Goal: Use online tool/utility: Use online tool/utility

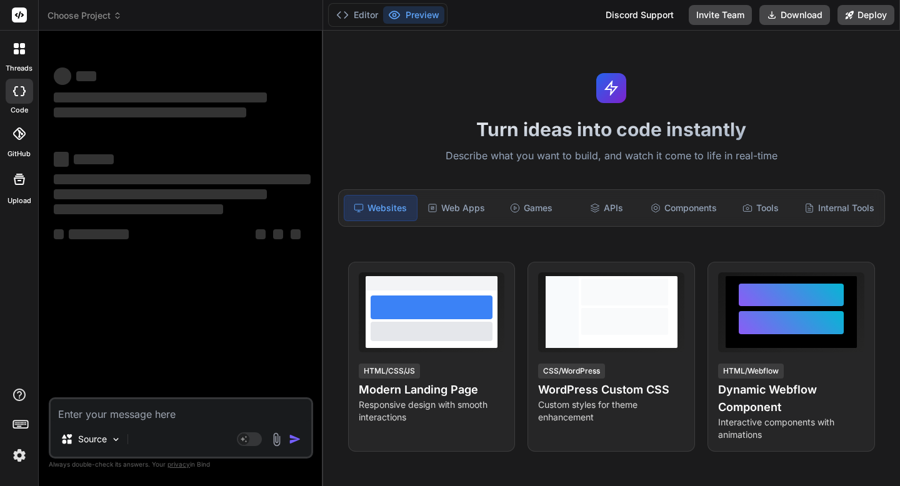
type textarea "Loremip—do sit ame’c adip el seddoe tem Incid utla etdo, M aliqua enim admi ven…"
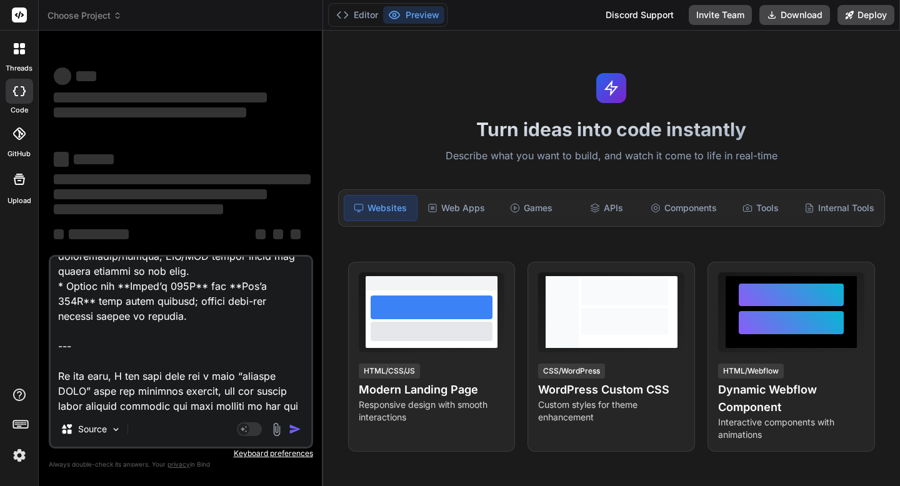
drag, startPoint x: 234, startPoint y: 388, endPoint x: 57, endPoint y: 318, distance: 189.5
click at [57, 318] on textarea at bounding box center [181, 334] width 260 height 155
type textarea "x"
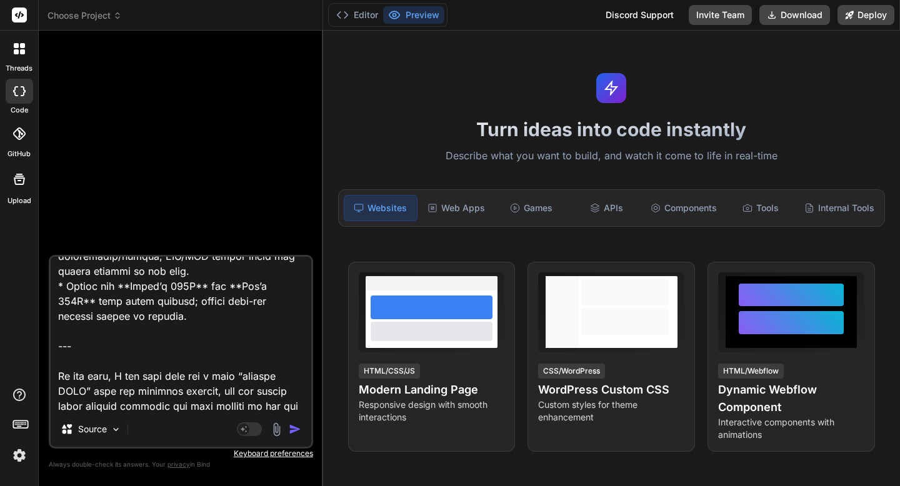
type textarea "Loremip—do sit ame’c adip el seddoe tem Incid utla etdo, M aliqua enim admi ven…"
type textarea "x"
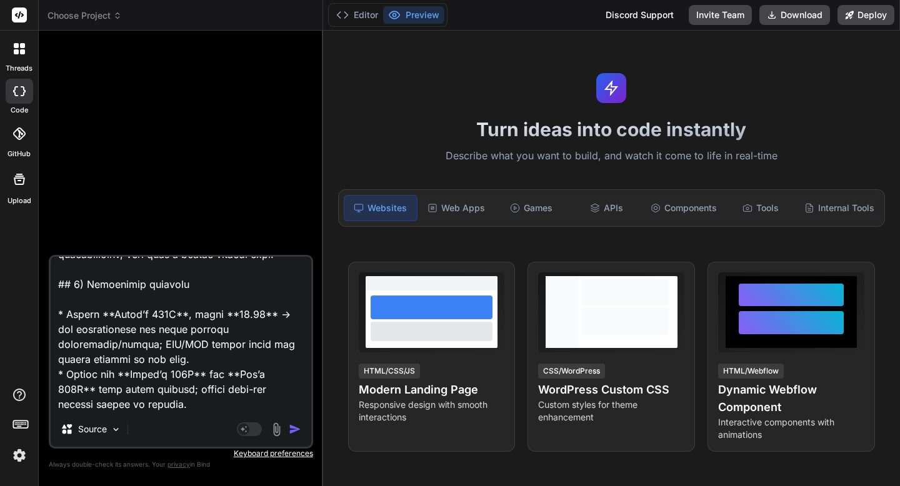
type textarea "Loremip—do sit ame’c adip el seddoe tem Incid utla etdo, M aliqua enim admi ven…"
type textarea "x"
type textarea "Loremip—do sit ame’c adip el seddoe tem Incid utla etdo, M aliqua enim admi ven…"
click at [290, 427] on img "button" at bounding box center [295, 429] width 12 height 12
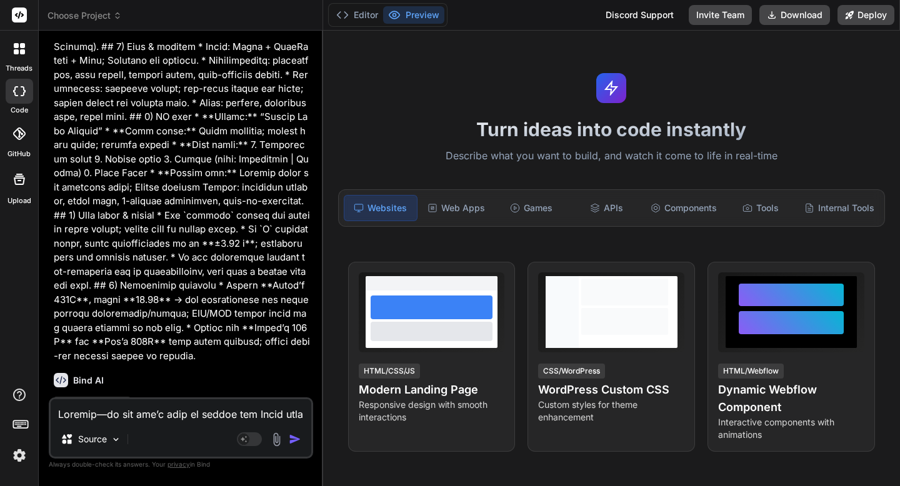
scroll to position [2303, 0]
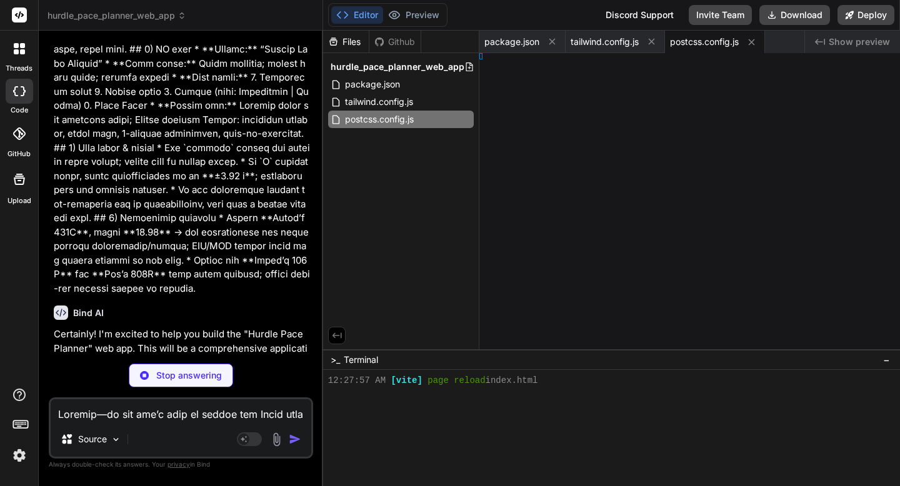
type textarea "x"
type textarea ");"
type textarea "x"
type textarea ";"
type textarea "x"
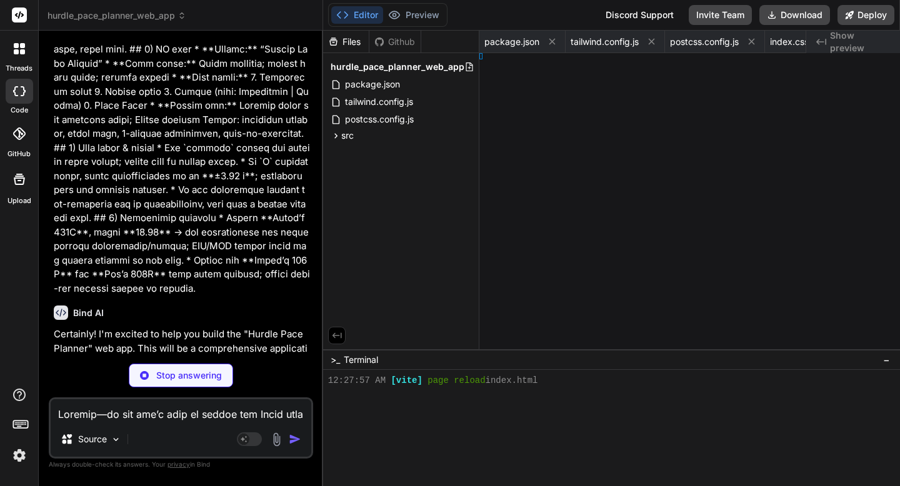
type textarea "}; export default App;"
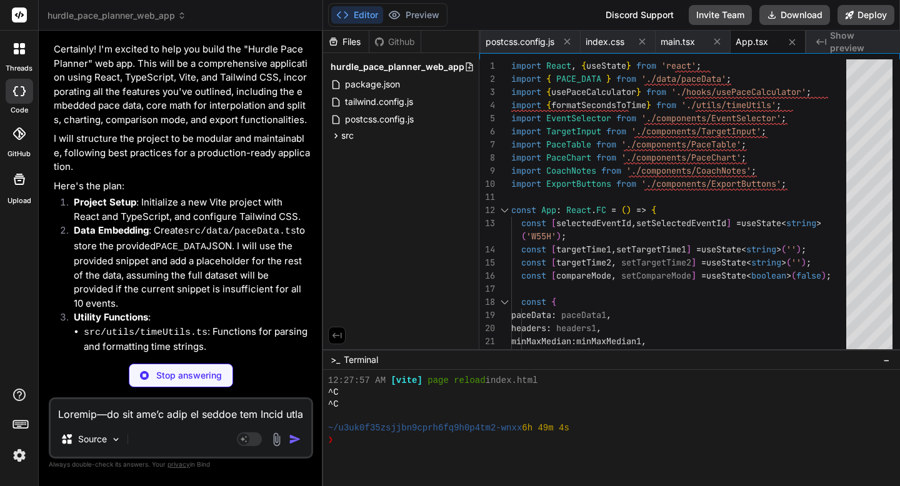
scroll to position [2651, 0]
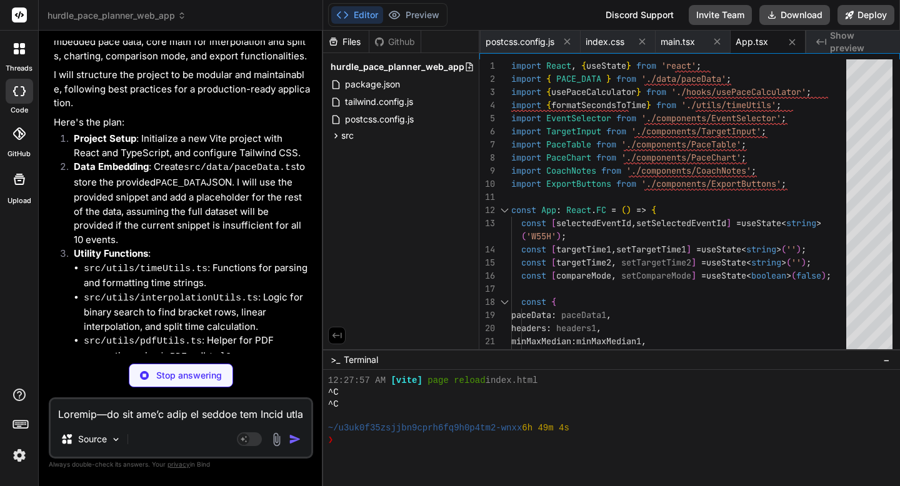
type textarea "x"
type textarea "};"
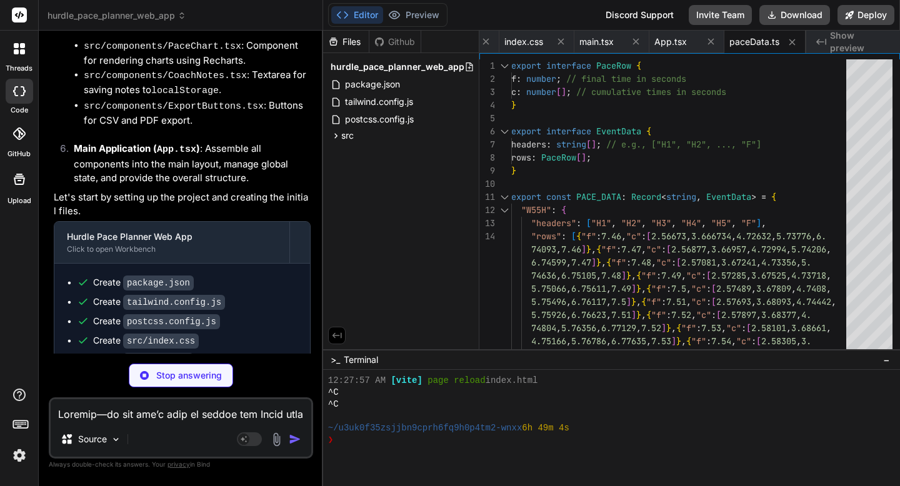
scroll to position [3255, 0]
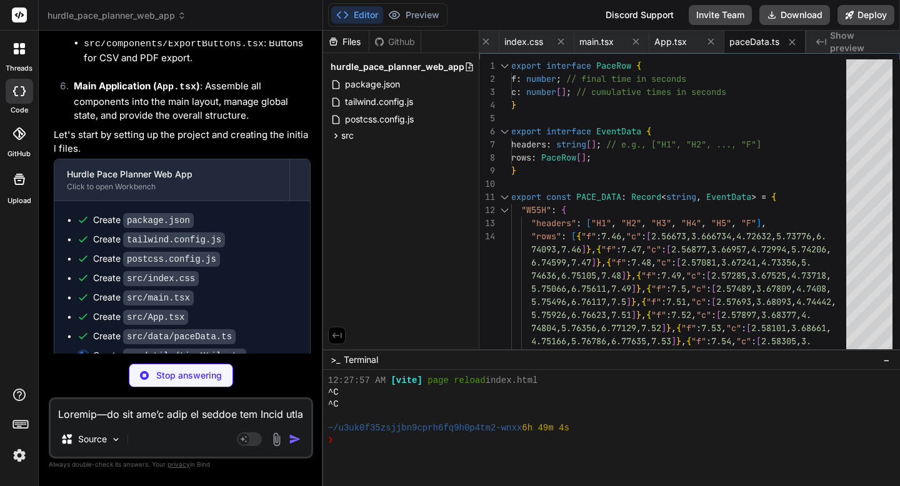
type textarea "x"
type textarea "const minutes = Math.floor(totalSeconds / 60); const seconds = totalSeconds % 6…"
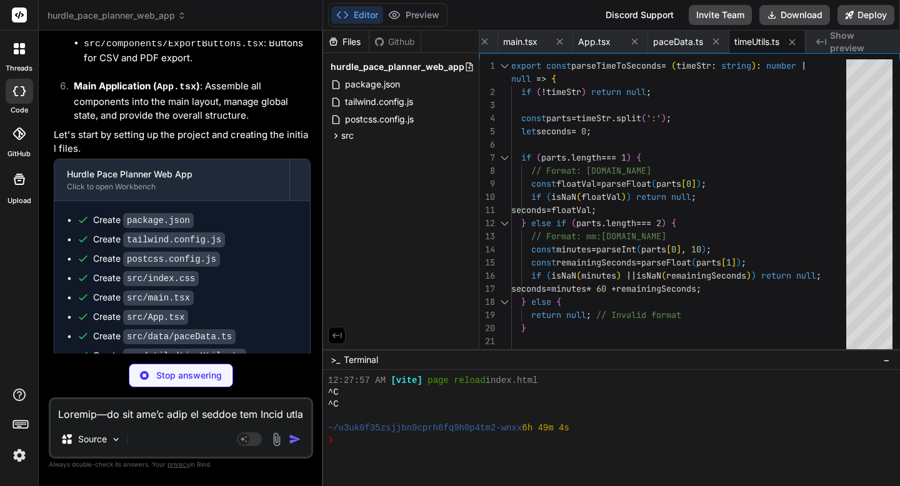
scroll to position [3275, 0]
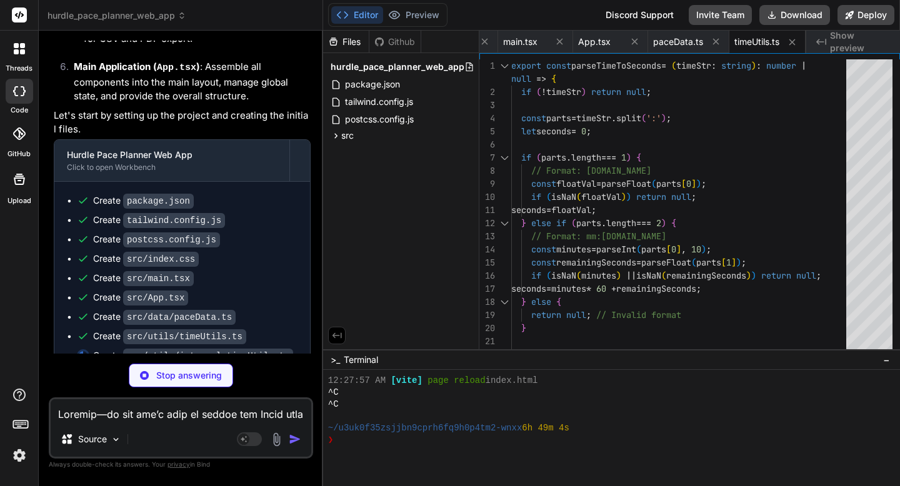
type textarea "x"
type textarea "splits.push(cumulativeTimes[i] - cumulativeTimes[i - 1]); } return splits; };"
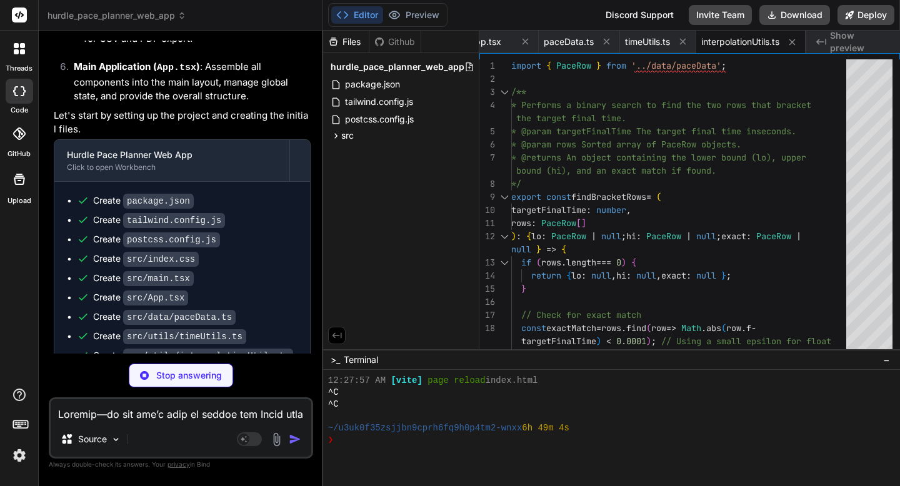
type textarea "x"
type textarea "} };"
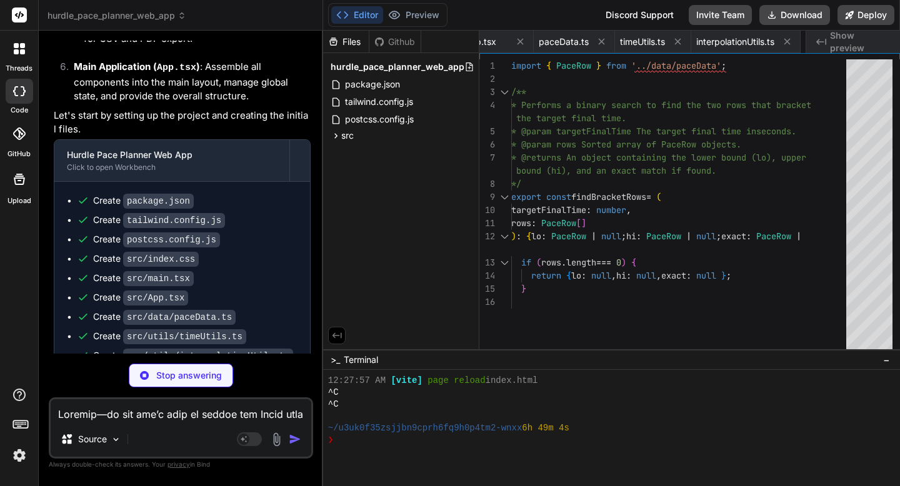
type textarea "x"
type textarea "</tbody> </table> </div> ); }; export default PaceTable;"
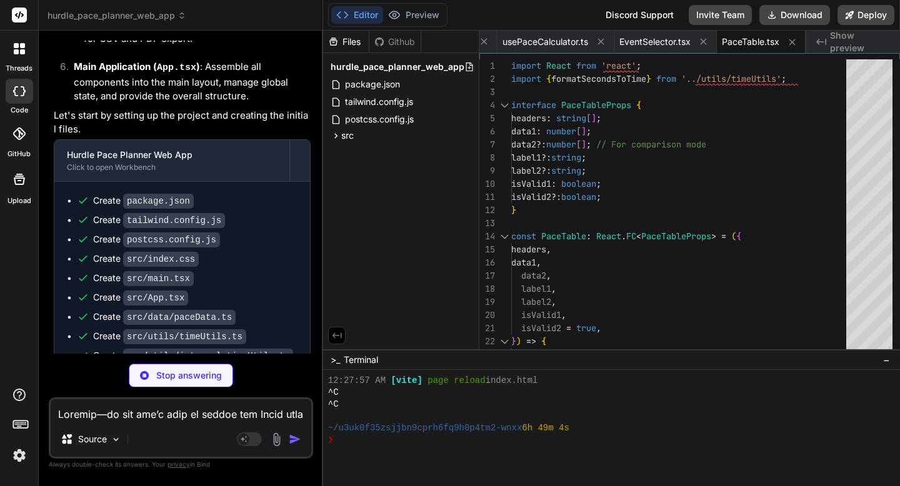
type textarea "x"
type textarea "}; export default PaceChart;"
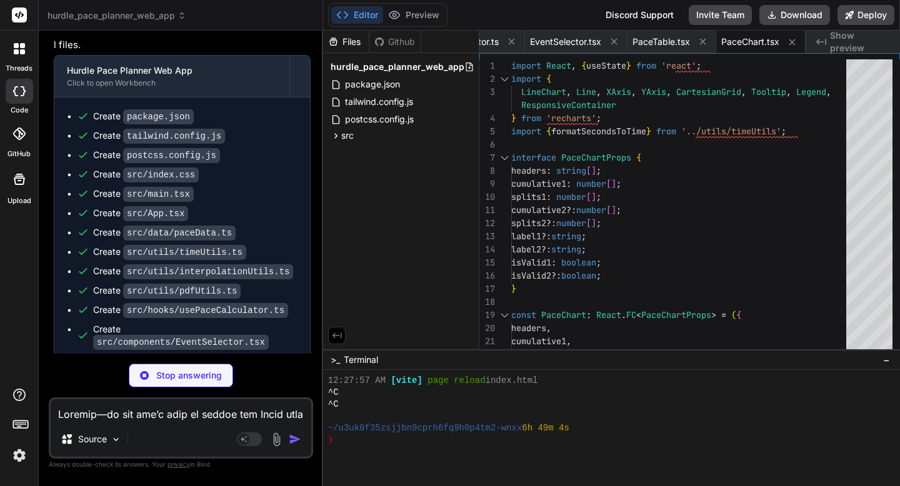
scroll to position [3401, 0]
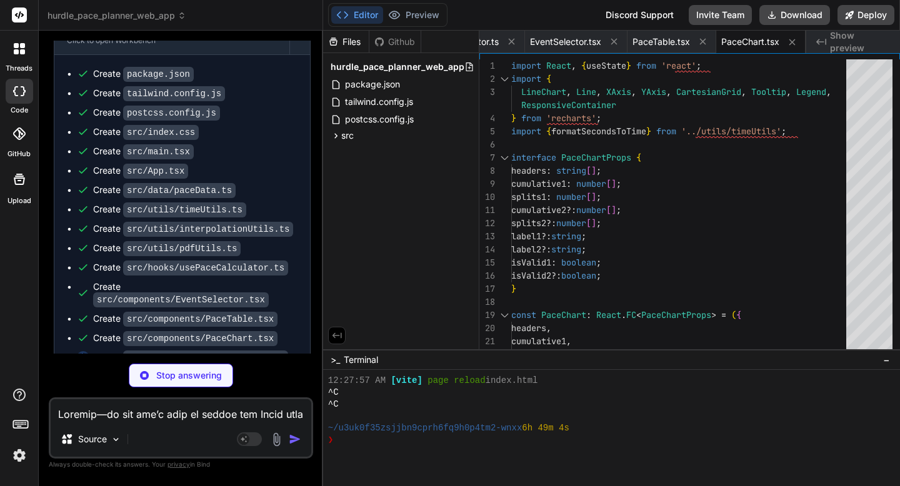
type textarea "x"
type textarea "); }; export default TargetInput;"
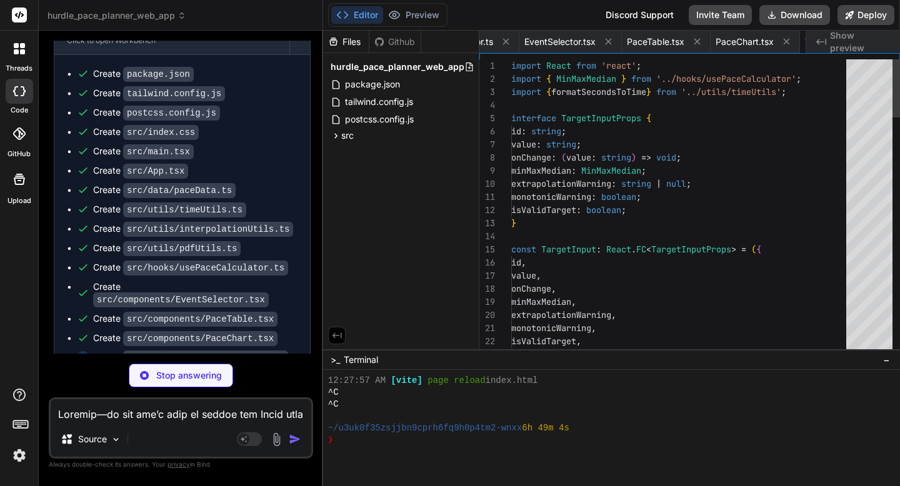
scroll to position [0, 1023]
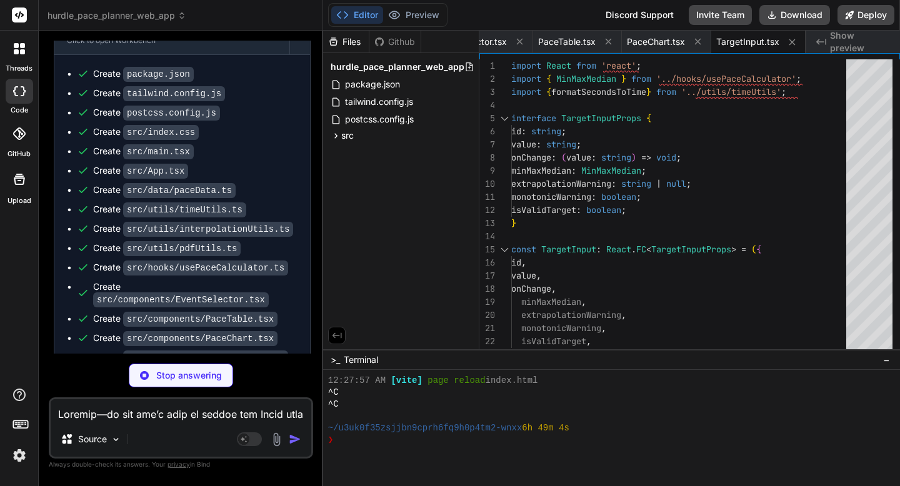
type textarea "x"
type textarea "export default CoachNotes;"
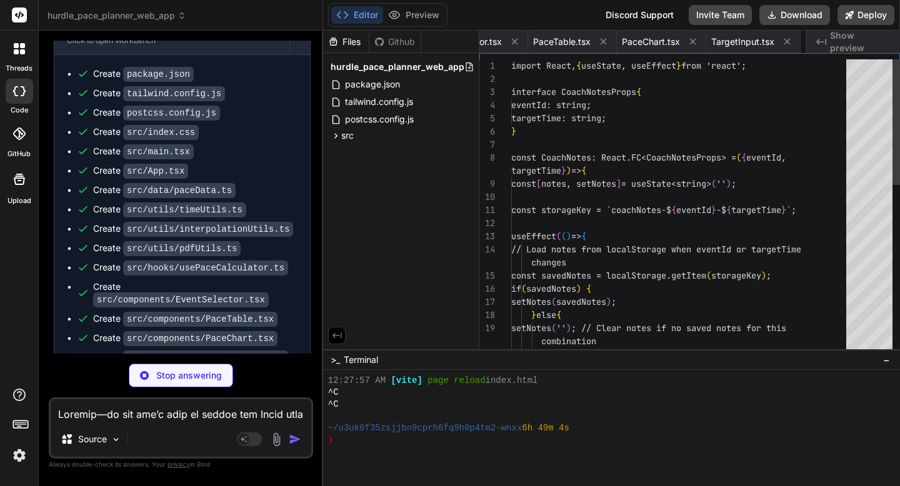
scroll to position [0, 1119]
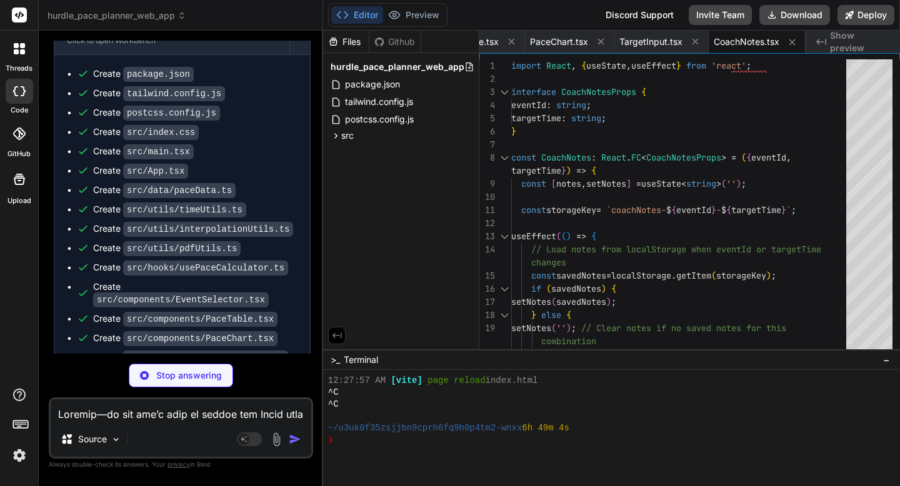
type textarea "x"
type textarea "</button> </div> ); }; export default ExportButtons;"
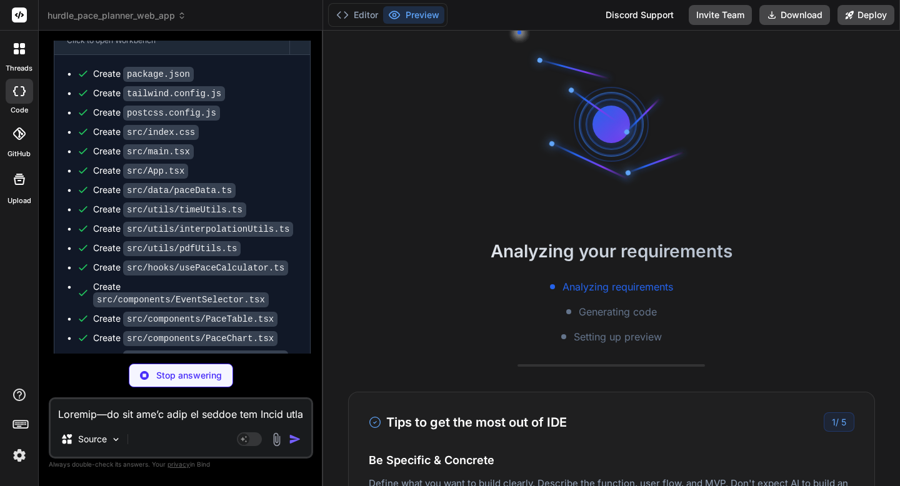
scroll to position [0, 1224]
type textarea "x"
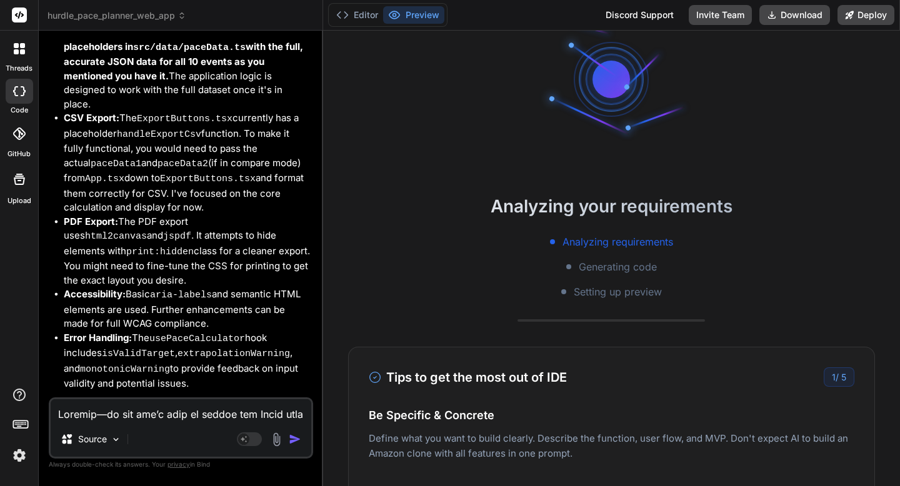
scroll to position [3979, 0]
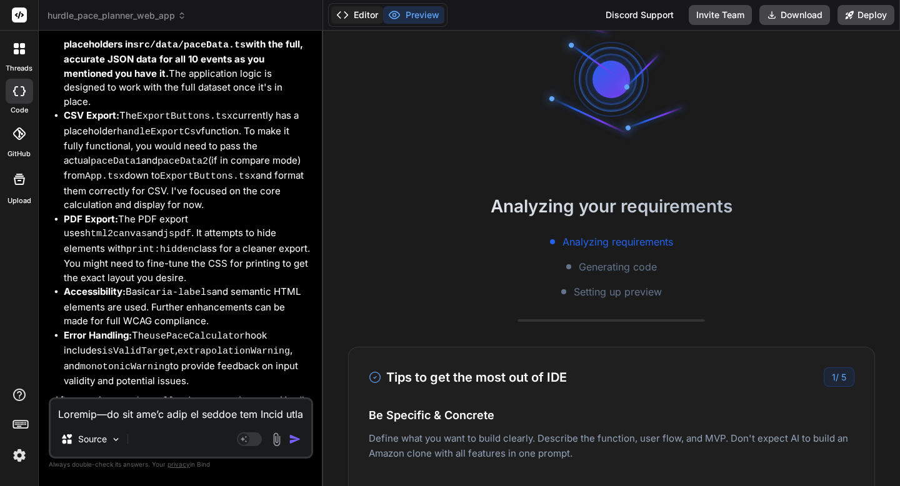
click at [346, 23] on button "Editor" at bounding box center [357, 14] width 52 height 17
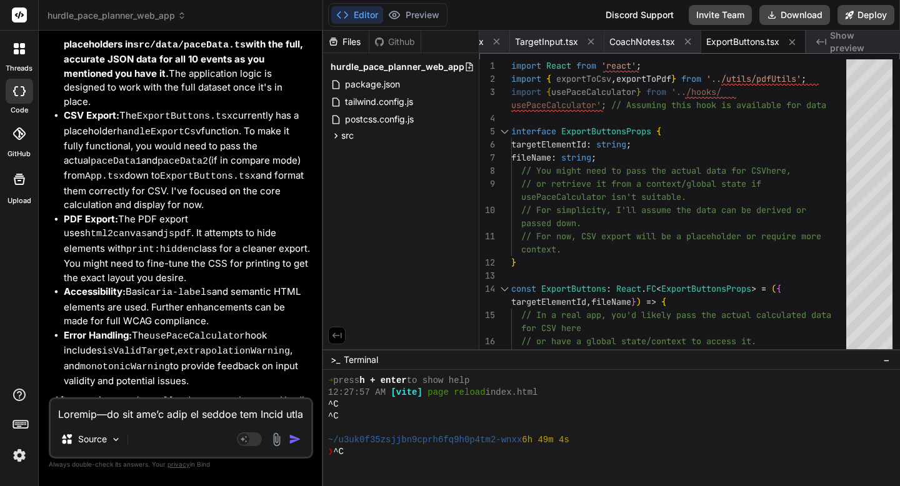
scroll to position [843, 0]
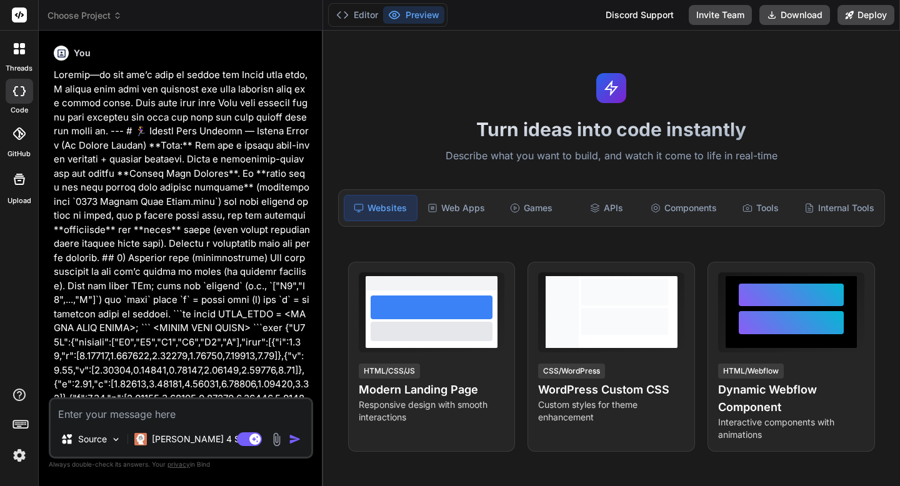
type textarea "x"
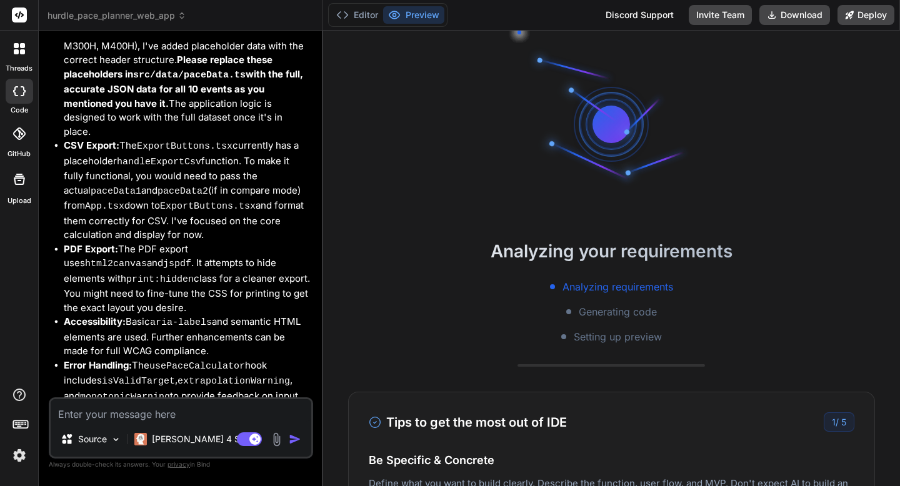
scroll to position [3979, 0]
